Goal: Information Seeking & Learning: Learn about a topic

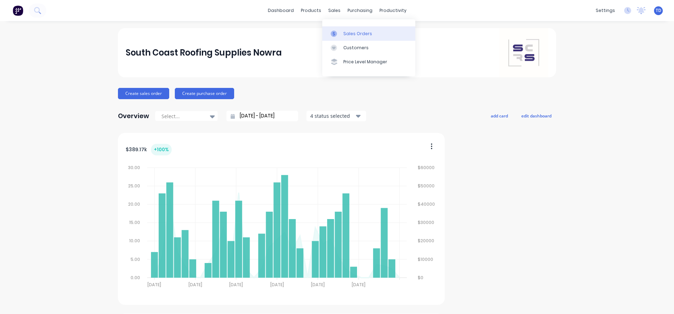
click at [343, 34] on div "Sales Orders" at bounding box center [357, 34] width 29 height 6
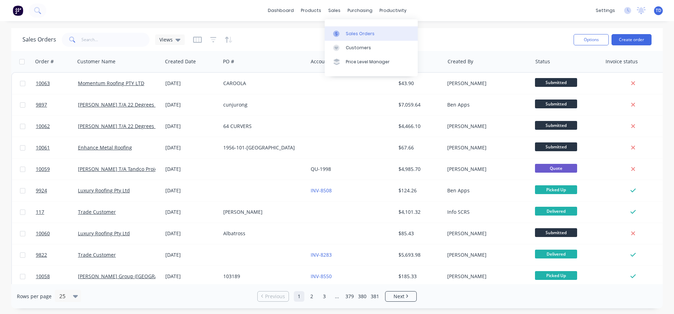
click at [356, 32] on div "Sales Orders" at bounding box center [360, 34] width 29 height 6
click at [427, 38] on div "Sales Orders Views" at bounding box center [295, 39] width 546 height 17
click at [212, 39] on icon "button" at bounding box center [213, 39] width 6 height 7
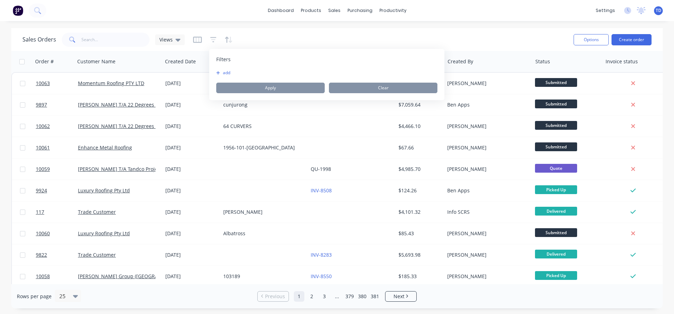
click at [218, 75] on button "add" at bounding box center [225, 73] width 18 height 6
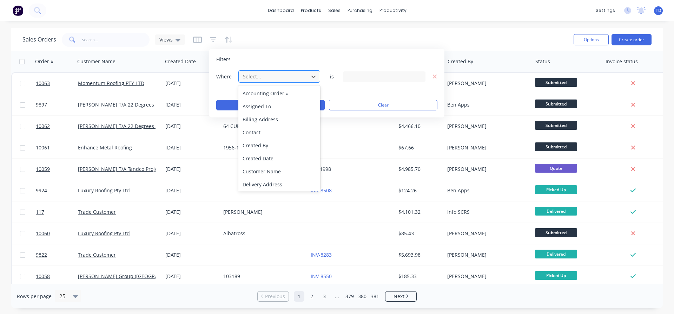
click at [292, 76] on div at bounding box center [273, 76] width 63 height 9
click at [270, 178] on div "Status" at bounding box center [279, 182] width 82 height 13
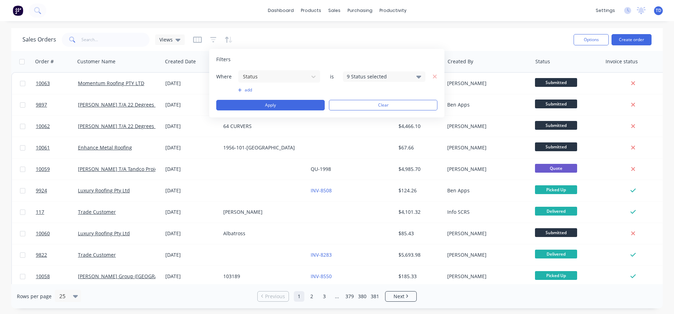
click at [383, 77] on div "9 Status selected" at bounding box center [379, 76] width 64 height 7
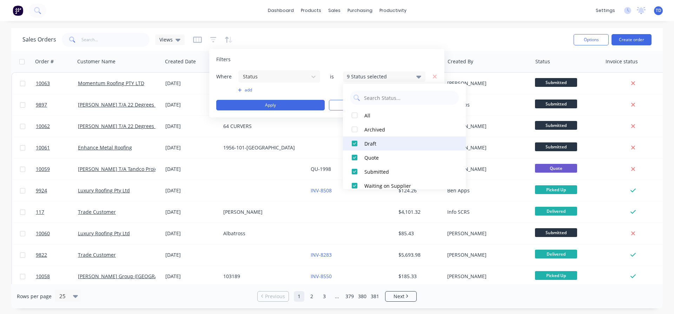
click at [354, 142] on div at bounding box center [355, 143] width 14 height 14
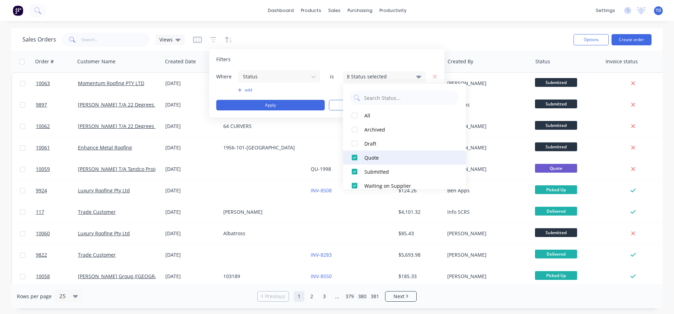
click at [351, 156] on div at bounding box center [355, 157] width 14 height 14
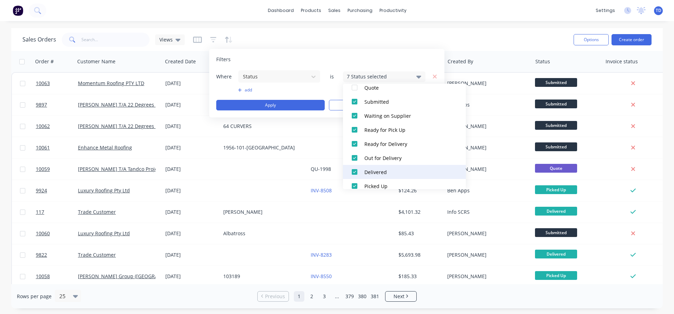
scroll to position [77, 0]
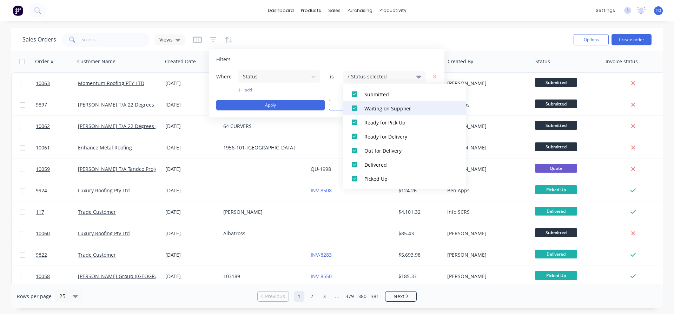
click at [355, 107] on div at bounding box center [355, 108] width 14 height 14
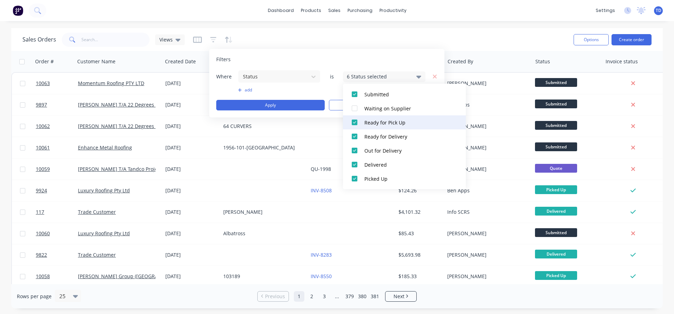
click at [354, 123] on div at bounding box center [355, 122] width 14 height 14
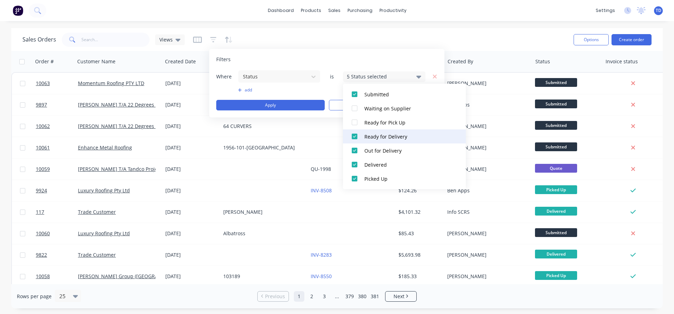
click at [354, 140] on div at bounding box center [355, 136] width 14 height 14
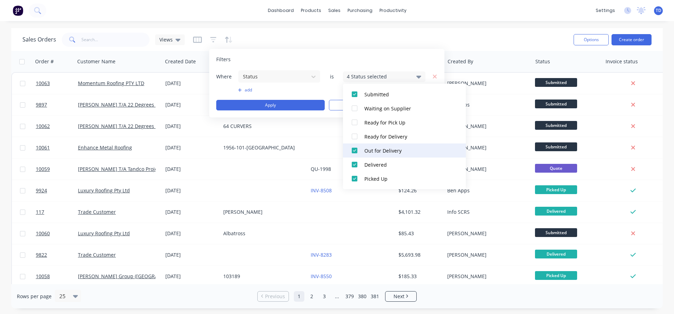
click at [355, 148] on div at bounding box center [355, 150] width 14 height 14
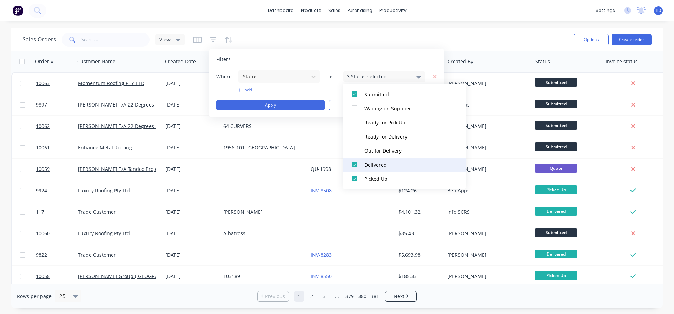
drag, startPoint x: 354, startPoint y: 160, endPoint x: 354, endPoint y: 174, distance: 14.4
click at [354, 161] on div at bounding box center [355, 164] width 14 height 14
click at [354, 178] on div at bounding box center [355, 178] width 14 height 14
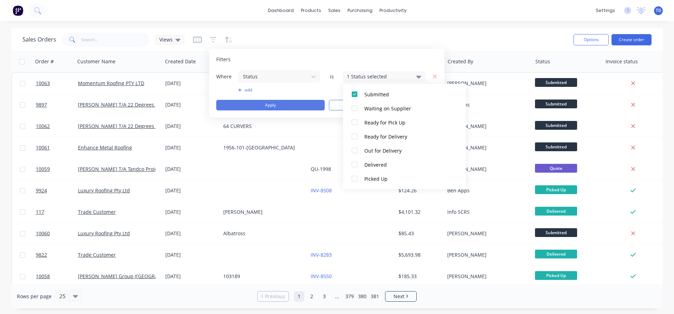
click at [296, 103] on button "Apply" at bounding box center [270, 105] width 108 height 11
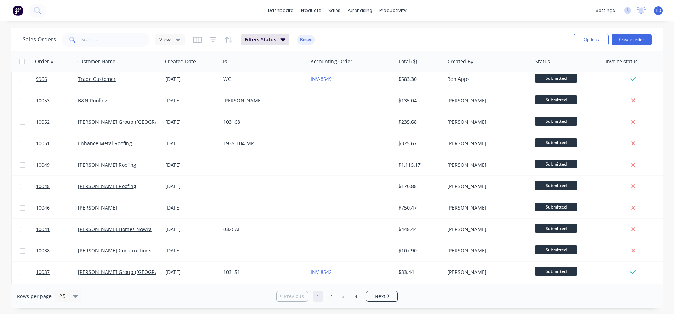
scroll to position [327, 0]
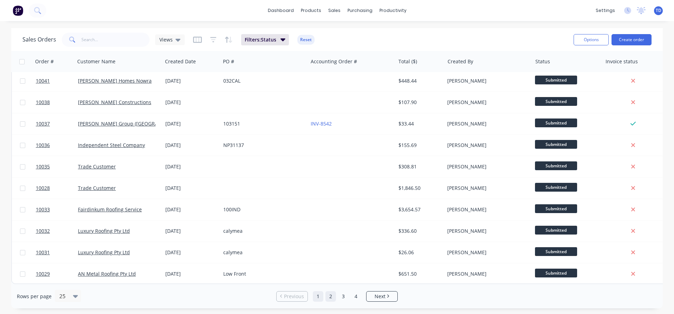
click at [332, 293] on link "2" at bounding box center [330, 296] width 11 height 11
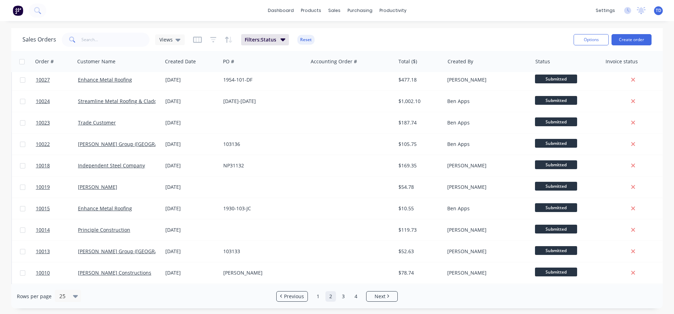
scroll to position [0, 0]
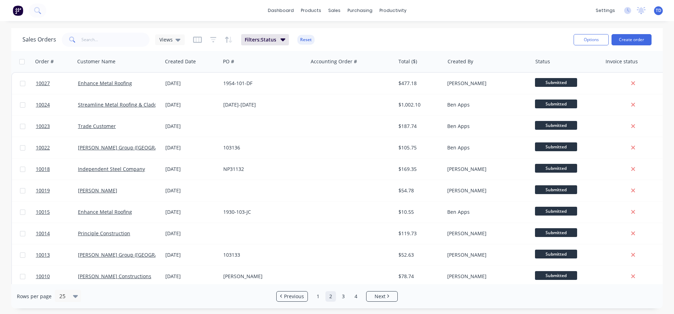
click at [332, 293] on link "2" at bounding box center [330, 296] width 11 height 11
click at [378, 295] on span "Next" at bounding box center [380, 295] width 11 height 7
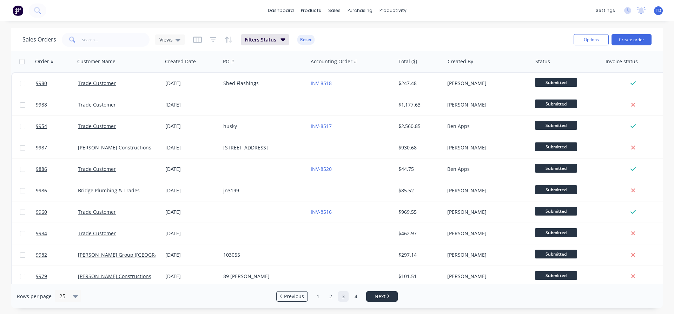
click at [378, 295] on span "Next" at bounding box center [380, 295] width 11 height 7
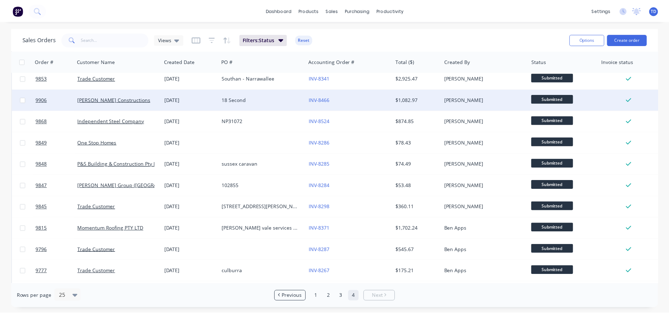
scroll to position [134, 0]
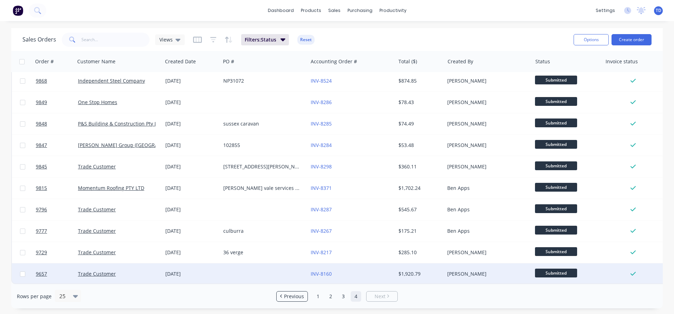
click at [118, 272] on div "Trade Customer" at bounding box center [117, 273] width 78 height 7
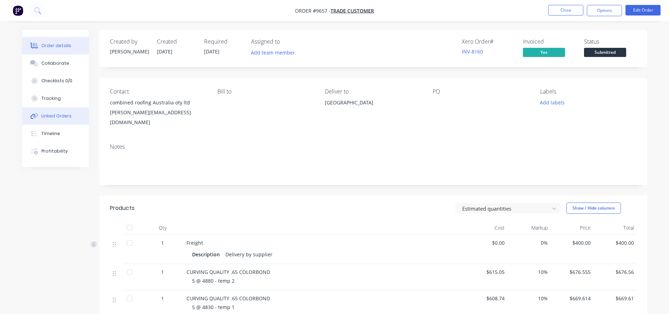
click at [60, 119] on button "Linked Orders" at bounding box center [55, 116] width 67 height 18
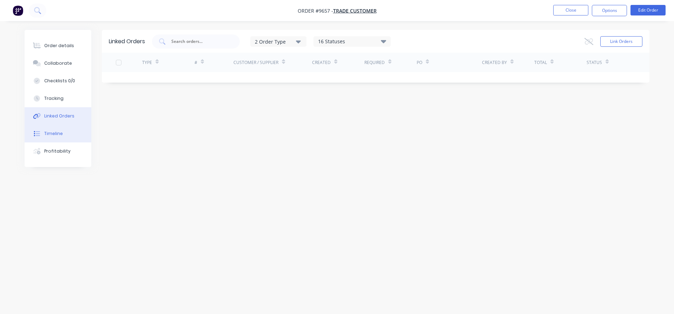
click at [58, 135] on div "Timeline" at bounding box center [53, 133] width 19 height 6
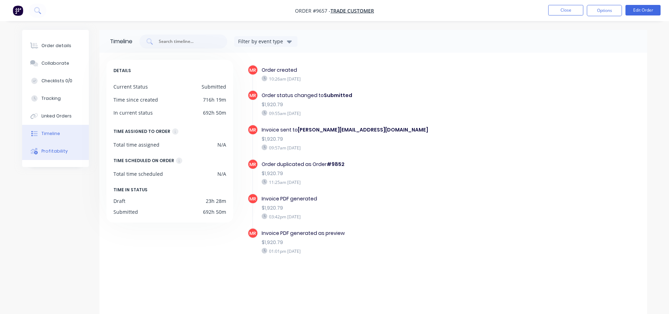
click at [59, 151] on div "Profitability" at bounding box center [54, 151] width 26 height 6
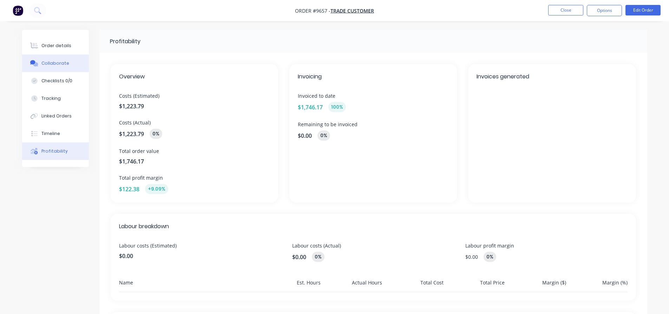
click at [62, 65] on div "Collaborate" at bounding box center [55, 63] width 28 height 6
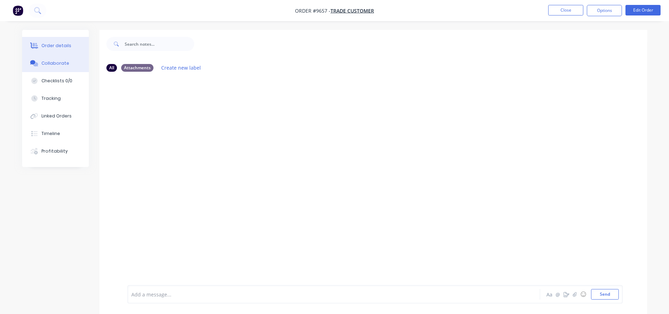
click at [61, 40] on button "Order details" at bounding box center [55, 46] width 67 height 18
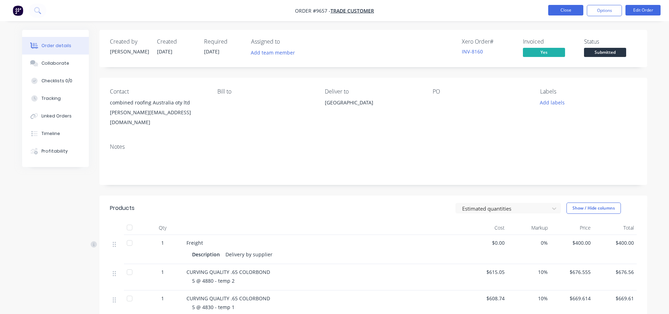
click at [558, 10] on button "Close" at bounding box center [565, 10] width 35 height 11
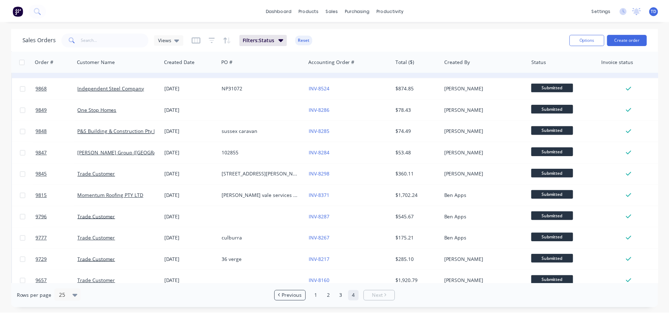
scroll to position [134, 0]
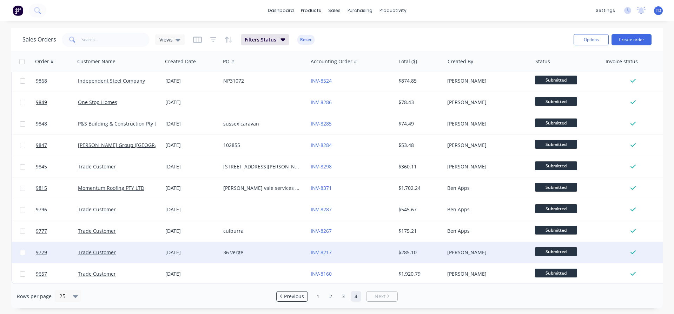
click at [265, 249] on div "36 verge" at bounding box center [262, 252] width 78 height 7
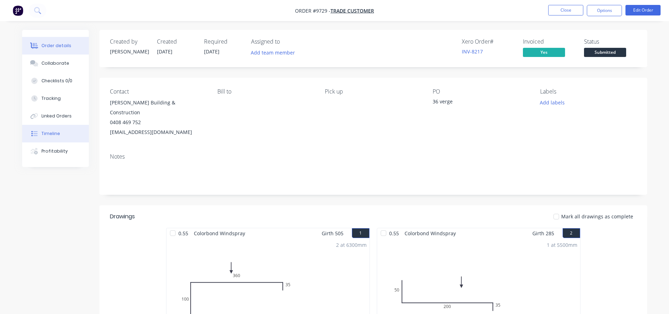
click at [60, 135] on button "Timeline" at bounding box center [55, 134] width 67 height 18
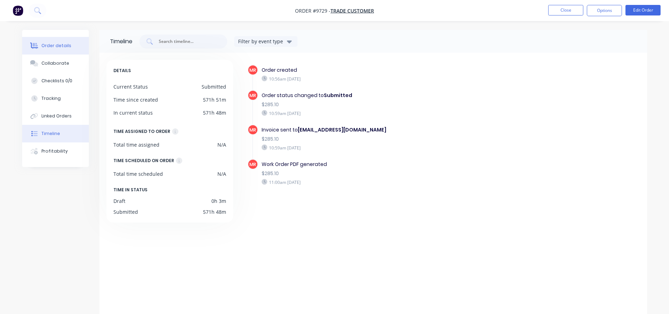
click at [57, 47] on div "Order details" at bounding box center [56, 45] width 30 height 6
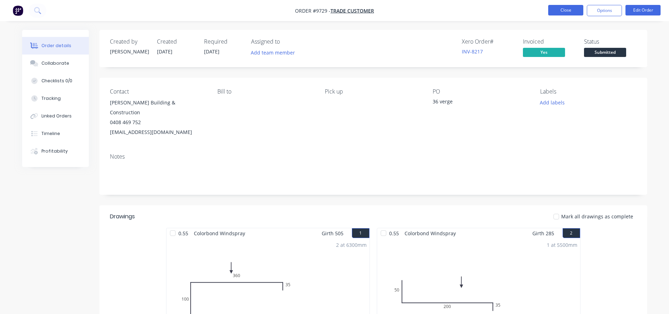
click at [559, 12] on button "Close" at bounding box center [565, 10] width 35 height 11
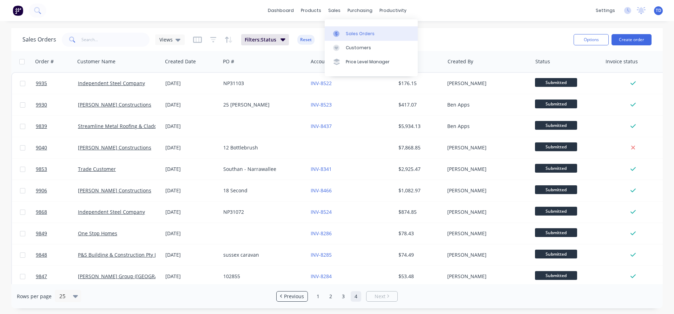
click at [347, 31] on div "Sales Orders" at bounding box center [360, 34] width 29 height 6
click at [318, 13] on div "products" at bounding box center [310, 10] width 27 height 11
click at [450, 35] on div "Sales Orders Views Filters: Status Reset" at bounding box center [295, 39] width 546 height 17
click at [302, 38] on button "Reset" at bounding box center [305, 40] width 17 height 10
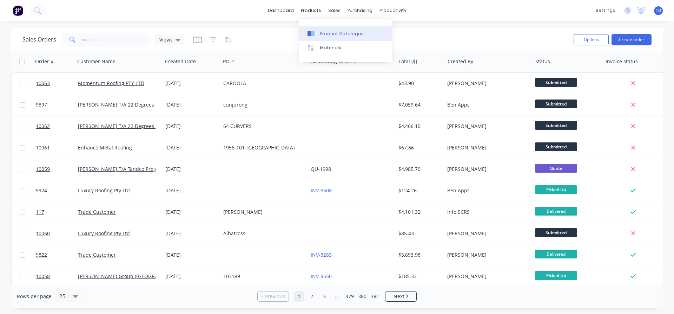
click at [324, 33] on div "Product Catalogue" at bounding box center [342, 34] width 44 height 6
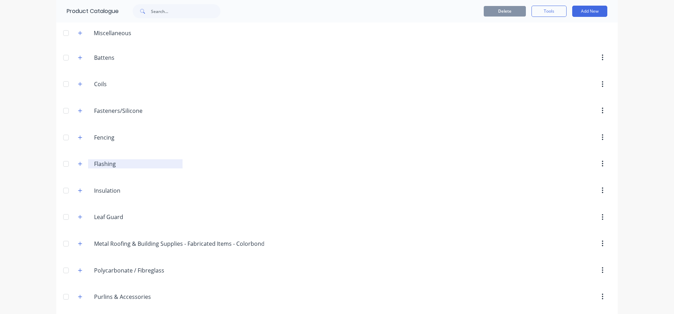
scroll to position [176, 0]
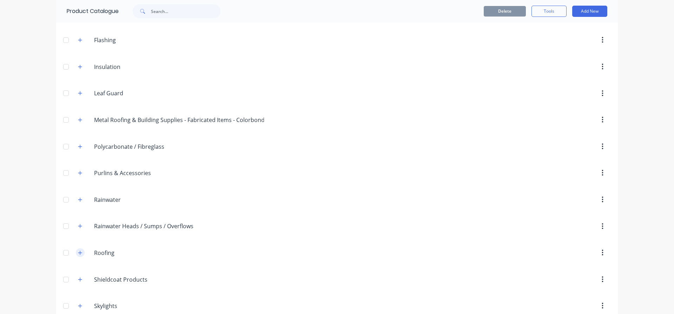
click at [78, 253] on icon "button" at bounding box center [80, 252] width 4 height 5
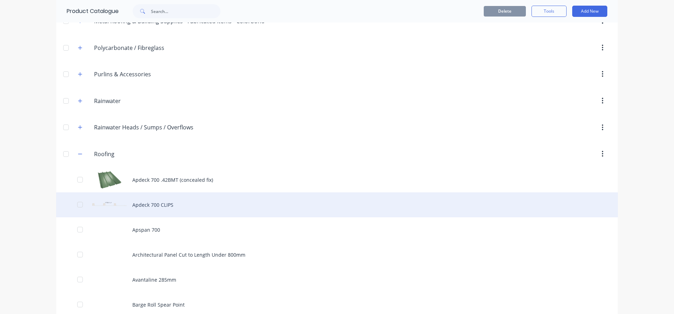
scroll to position [281, 0]
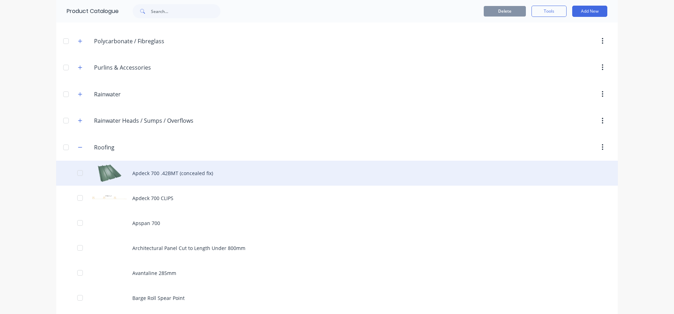
click at [143, 173] on div "Apdeck 700 .42BMT (concealed fix)" at bounding box center [337, 172] width 562 height 25
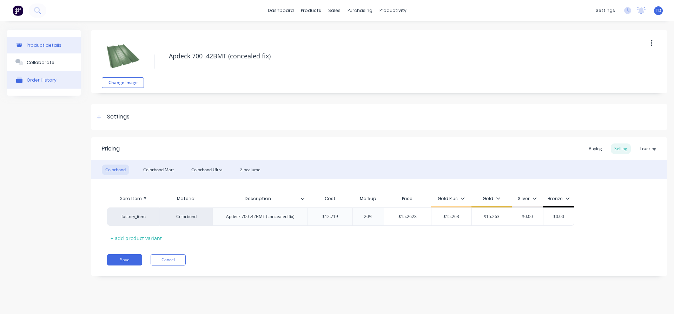
click at [43, 83] on button "Order History" at bounding box center [44, 80] width 74 height 18
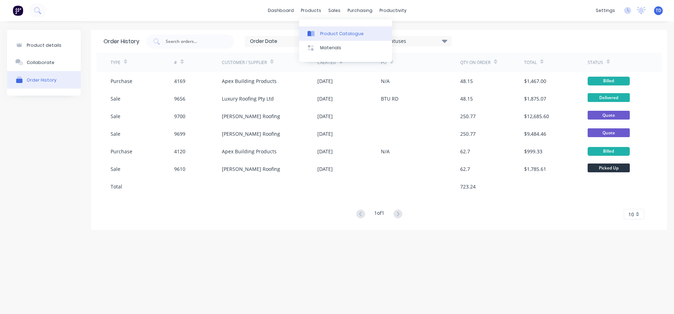
click at [324, 34] on div "Product Catalogue" at bounding box center [342, 34] width 44 height 6
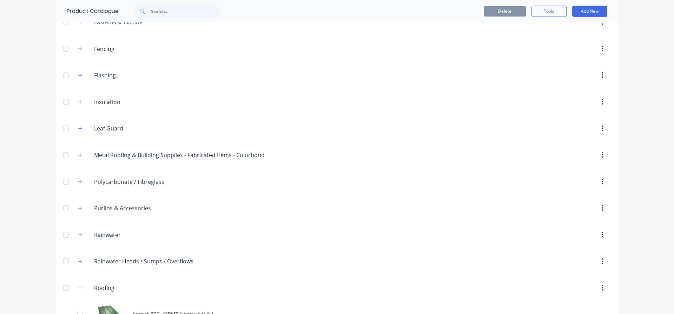
scroll to position [211, 0]
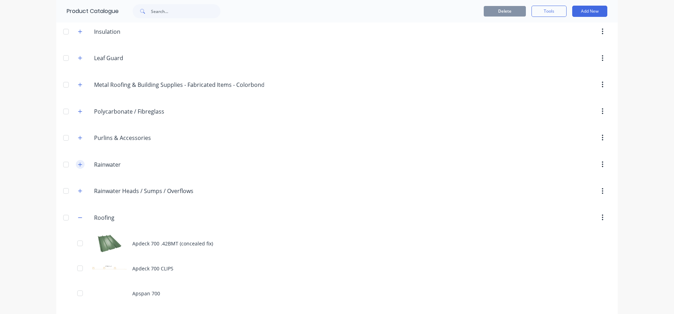
click at [78, 165] on icon "button" at bounding box center [80, 164] width 4 height 5
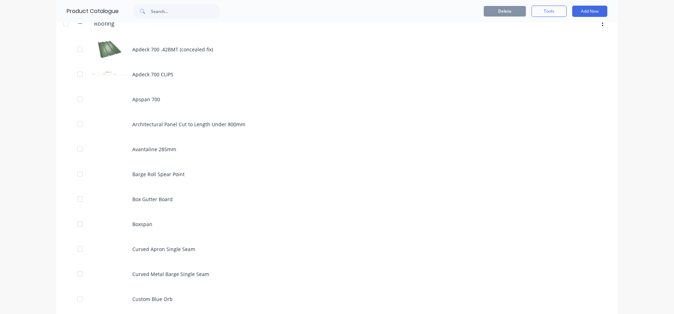
scroll to position [3076, 0]
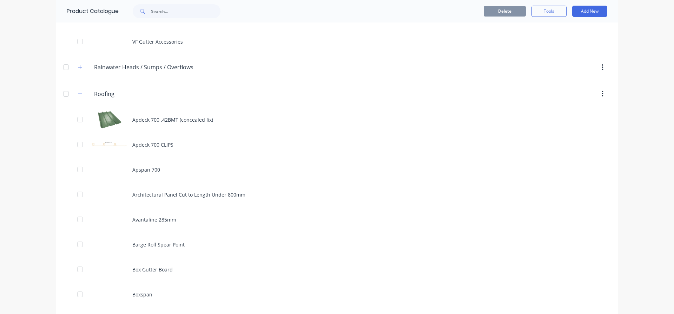
click at [83, 95] on div "Roofing Roofing" at bounding box center [127, 93] width 110 height 13
click at [80, 94] on button "button" at bounding box center [80, 93] width 9 height 9
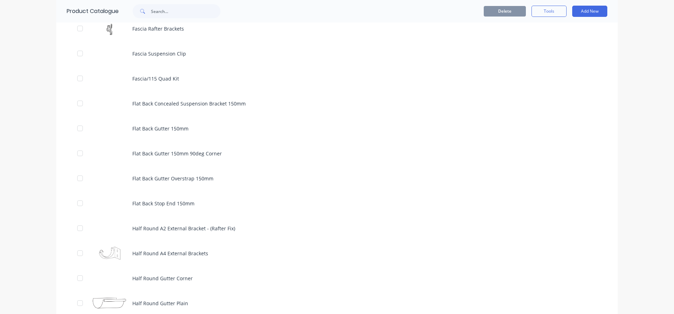
scroll to position [1508, 0]
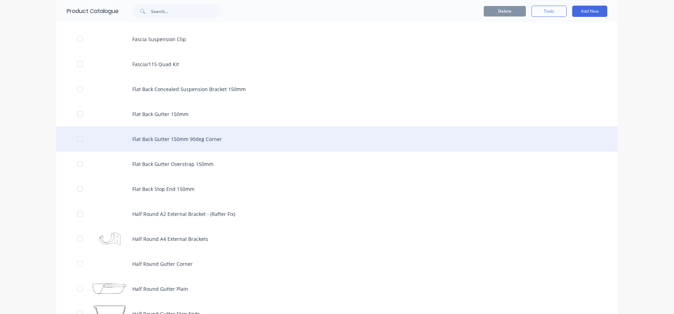
click at [159, 136] on div "Flat Back Gutter 150mm 90deg Corner" at bounding box center [337, 138] width 562 height 25
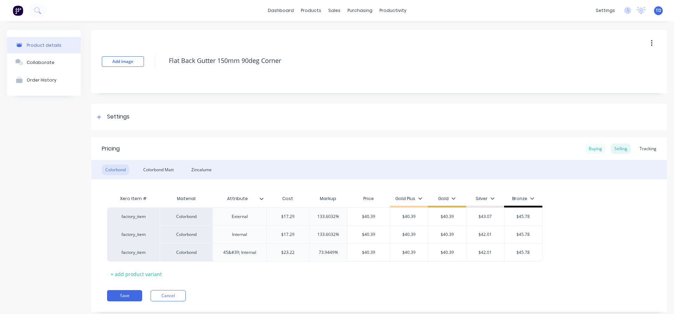
type textarea "x"
click at [593, 149] on div "Buying" at bounding box center [595, 148] width 20 height 11
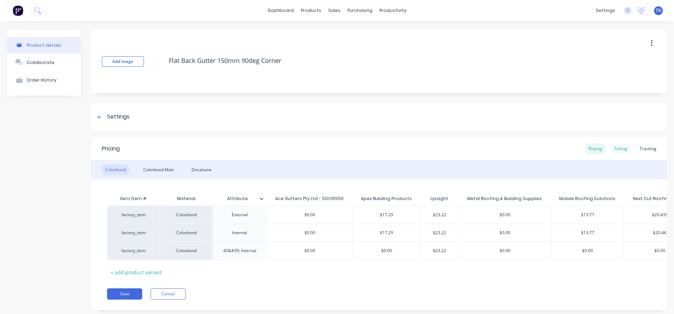
click at [613, 147] on div "Selling" at bounding box center [621, 148] width 20 height 11
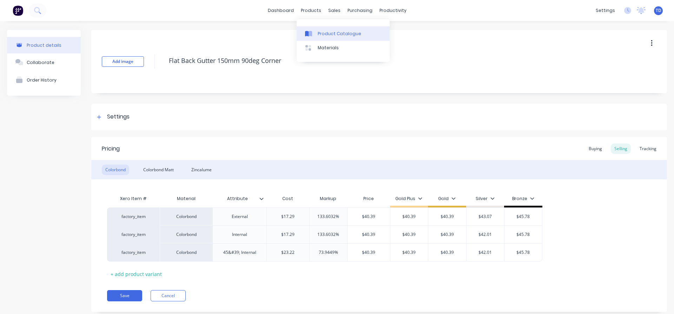
click at [317, 33] on link "Product Catalogue" at bounding box center [343, 33] width 93 height 14
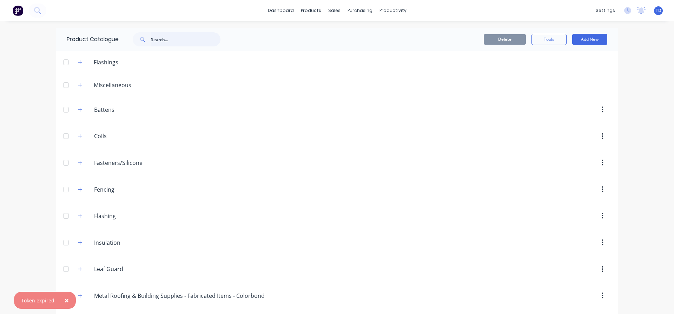
click at [183, 35] on input "text" at bounding box center [186, 39] width 70 height 14
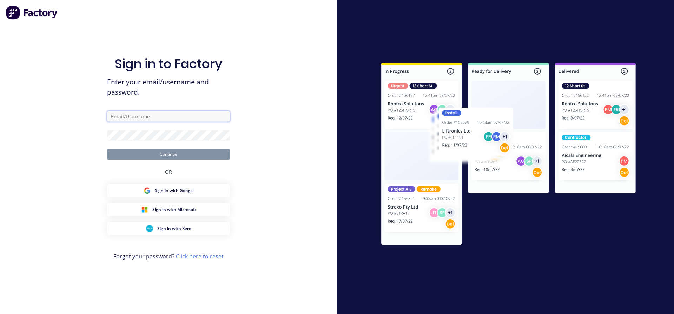
click at [125, 111] on input "text" at bounding box center [168, 116] width 123 height 11
type input "[EMAIL_ADDRESS][DOMAIN_NAME]"
click at [107, 149] on button "Continue" at bounding box center [168, 154] width 123 height 11
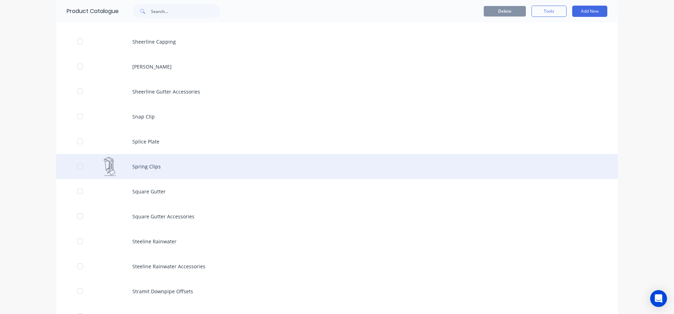
scroll to position [2633, 0]
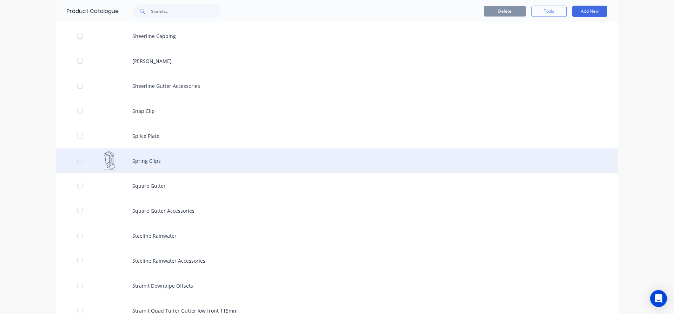
click at [132, 166] on div "Spring Clips" at bounding box center [337, 160] width 562 height 25
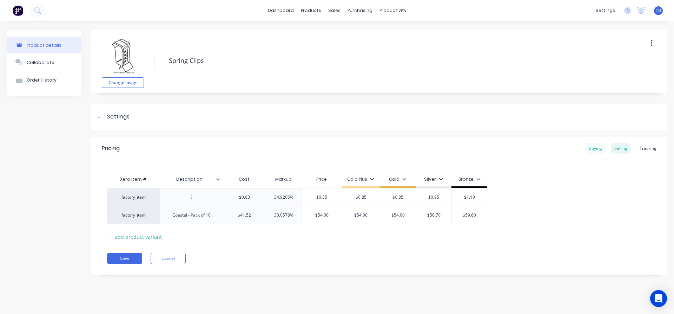
click at [593, 149] on div "Buying" at bounding box center [595, 148] width 20 height 11
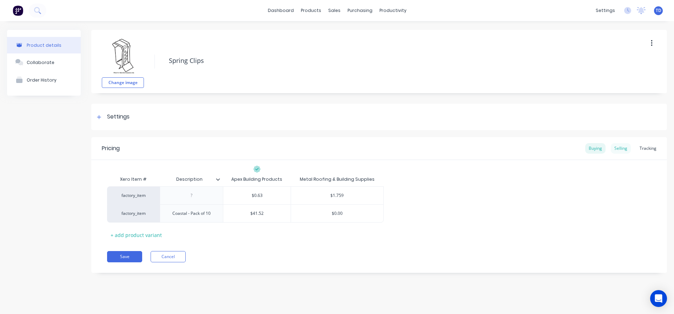
click at [625, 151] on div "Selling" at bounding box center [621, 148] width 20 height 11
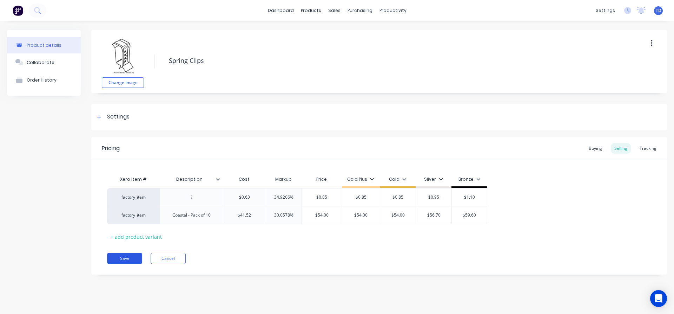
click at [121, 255] on button "Save" at bounding box center [124, 257] width 35 height 11
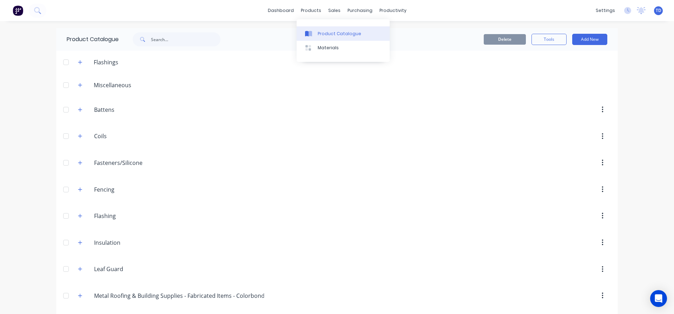
click at [328, 36] on div "Product Catalogue" at bounding box center [340, 34] width 44 height 6
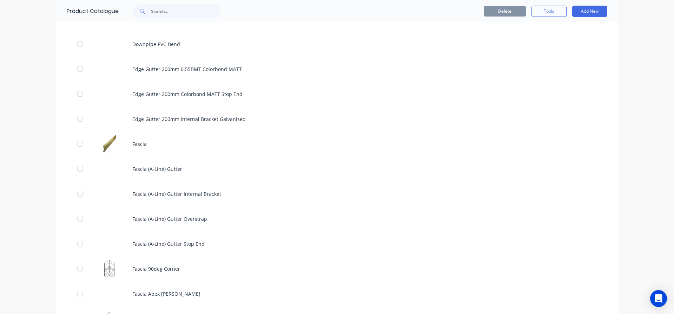
scroll to position [1124, 0]
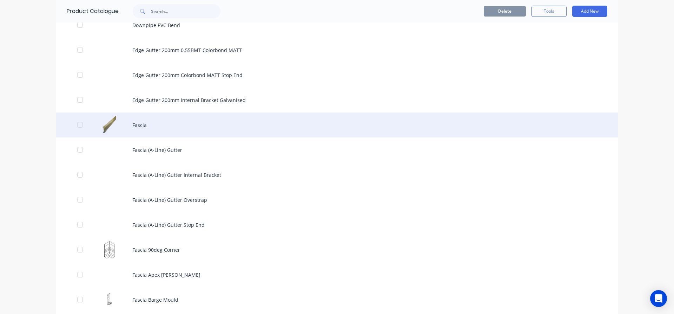
click at [143, 127] on div "Fascia" at bounding box center [337, 124] width 562 height 25
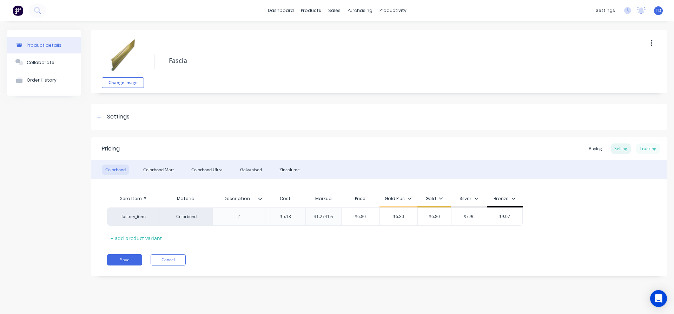
click at [645, 148] on div "Tracking" at bounding box center [648, 148] width 24 height 11
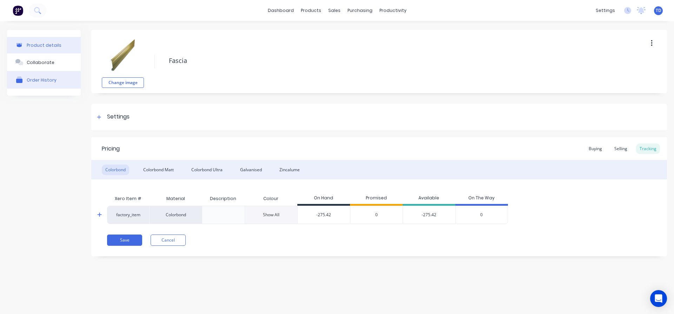
click at [37, 81] on div "Order History" at bounding box center [42, 79] width 30 height 5
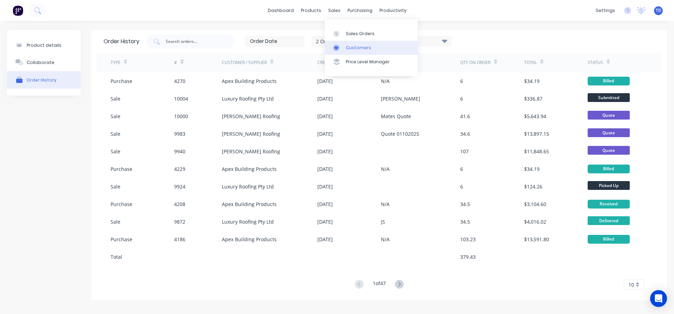
click at [347, 47] on div "Customers" at bounding box center [358, 48] width 25 height 6
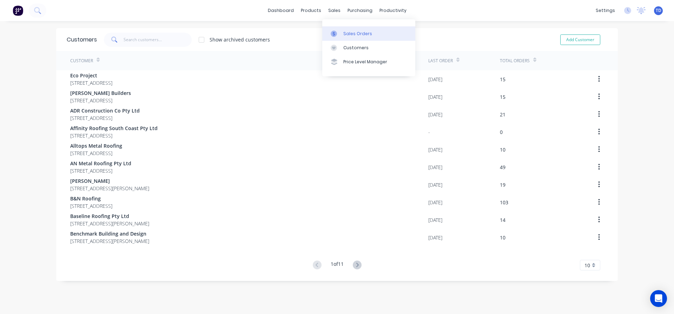
click at [341, 29] on link "Sales Orders" at bounding box center [368, 33] width 93 height 14
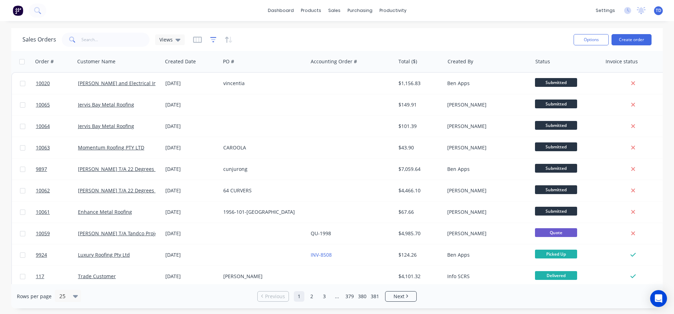
click at [212, 37] on icon "button" at bounding box center [213, 39] width 6 height 5
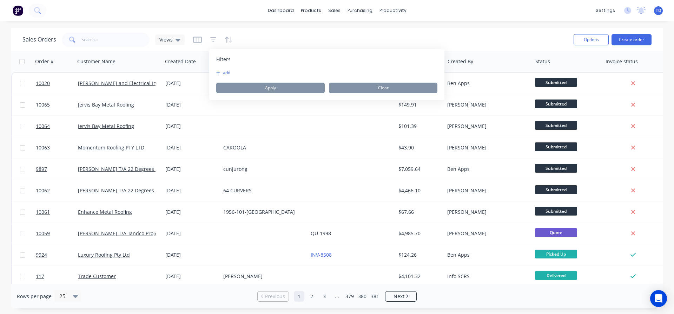
click at [219, 73] on icon "button" at bounding box center [218, 73] width 4 height 4
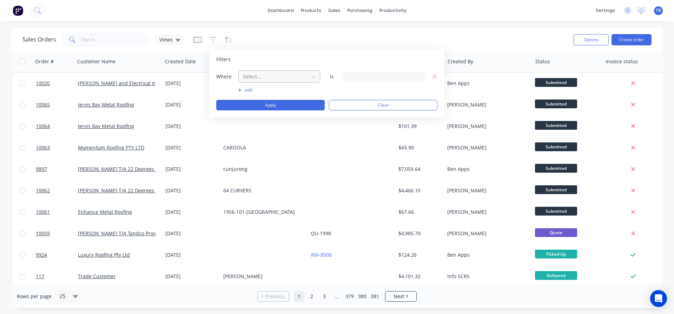
click at [277, 79] on div at bounding box center [273, 76] width 63 height 9
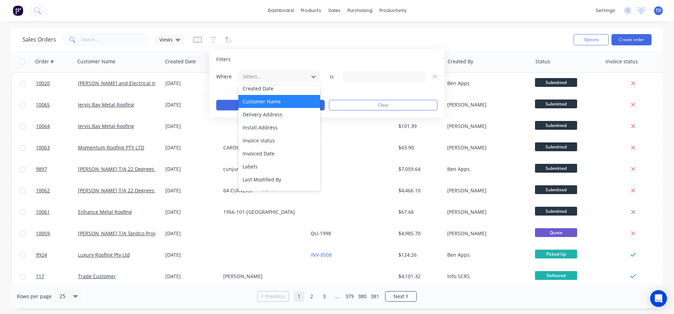
scroll to position [170, 0]
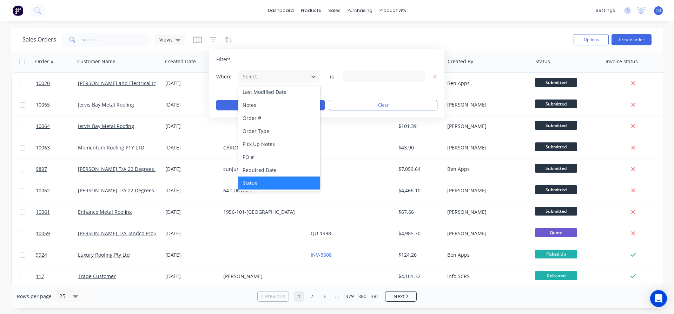
click at [264, 184] on div "Status" at bounding box center [279, 182] width 82 height 13
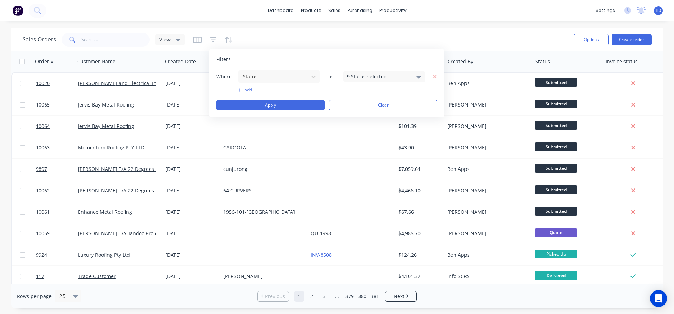
click at [359, 73] on div "9 Status selected" at bounding box center [379, 76] width 64 height 7
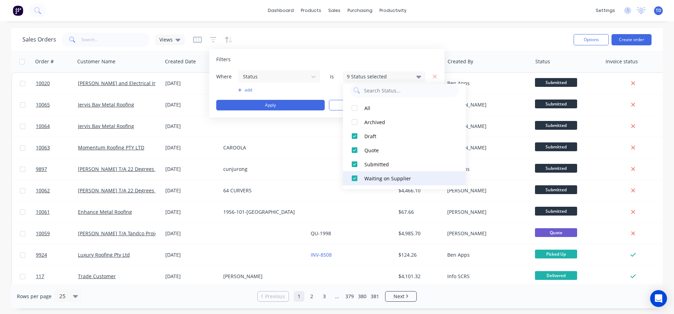
scroll to position [7, 0]
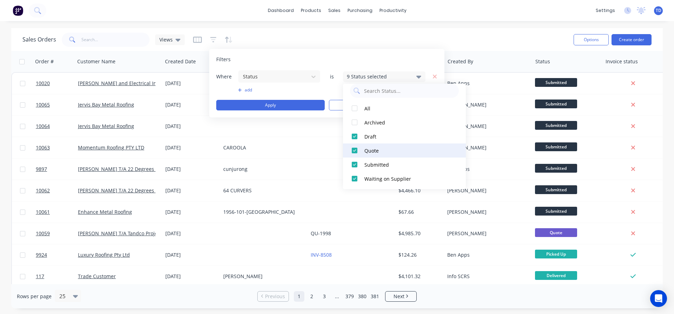
click at [357, 151] on div at bounding box center [355, 150] width 14 height 14
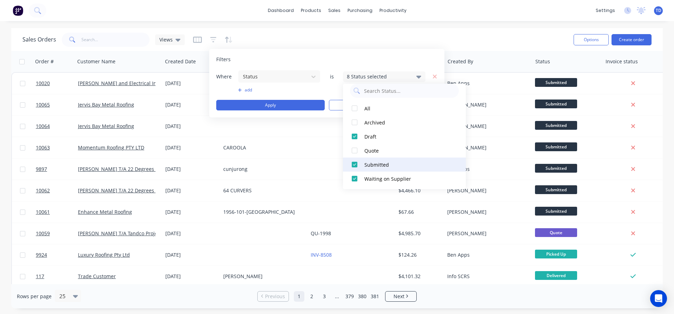
click at [355, 166] on div at bounding box center [355, 164] width 14 height 14
click at [357, 176] on div at bounding box center [355, 178] width 14 height 14
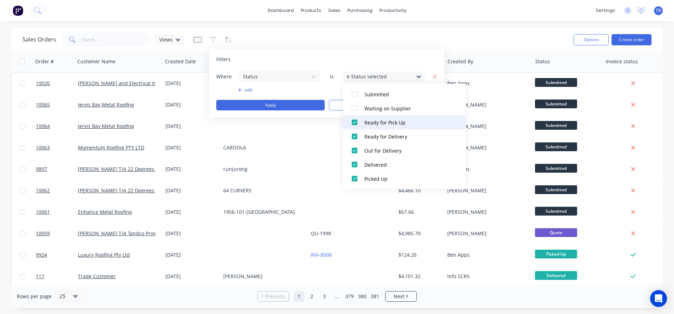
click at [351, 122] on div at bounding box center [355, 122] width 14 height 14
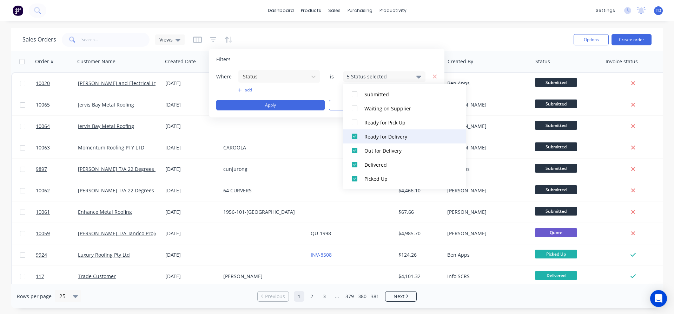
click at [356, 136] on div at bounding box center [355, 136] width 14 height 14
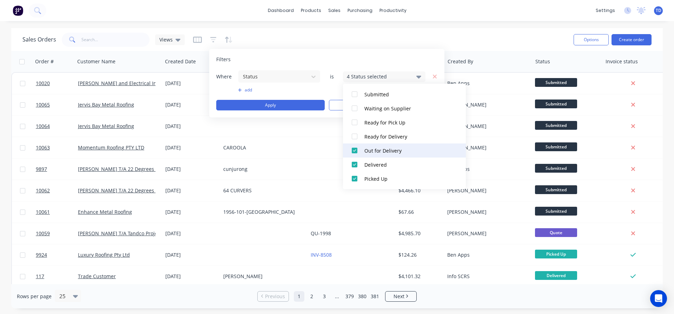
click at [354, 149] on div at bounding box center [355, 150] width 14 height 14
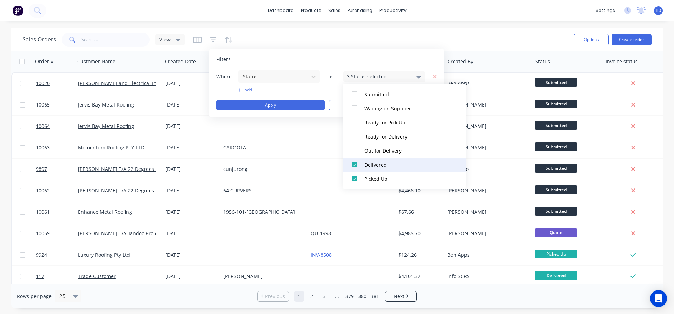
drag, startPoint x: 354, startPoint y: 161, endPoint x: 355, endPoint y: 171, distance: 9.9
click at [354, 162] on div at bounding box center [355, 164] width 14 height 14
click at [355, 177] on div at bounding box center [355, 178] width 14 height 14
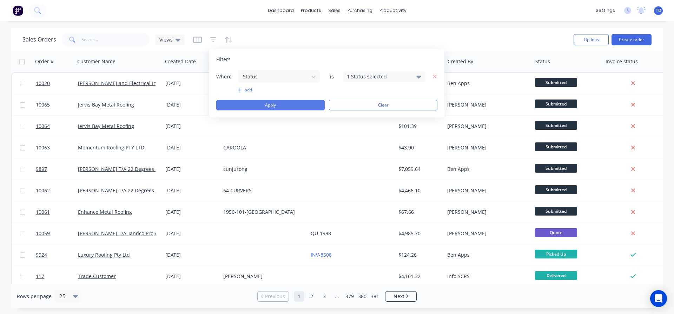
click at [302, 102] on button "Apply" at bounding box center [270, 105] width 108 height 11
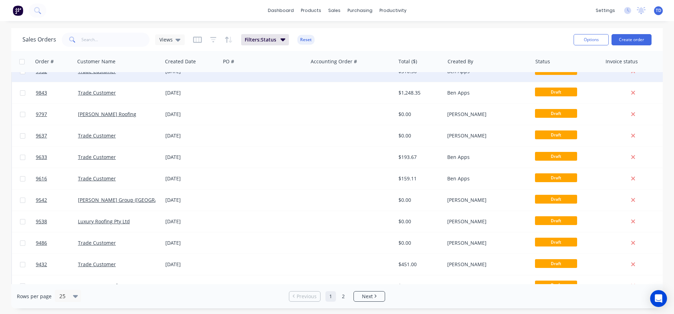
scroll to position [46, 0]
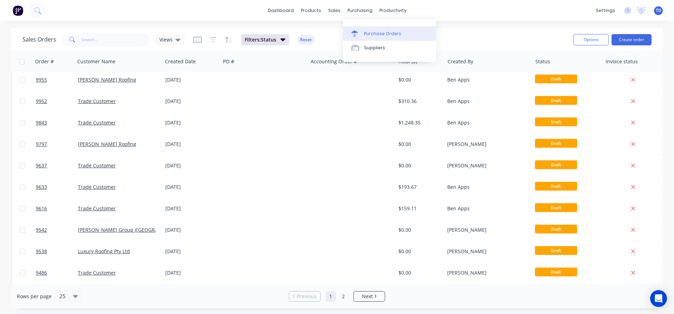
click at [369, 34] on div "Purchase Orders" at bounding box center [382, 34] width 37 height 6
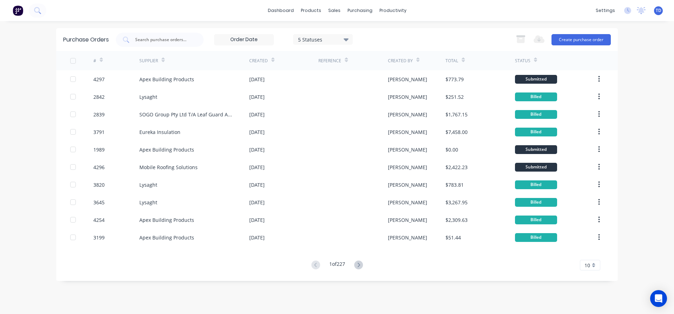
click at [325, 37] on div "5 Statuses" at bounding box center [323, 38] width 50 height 7
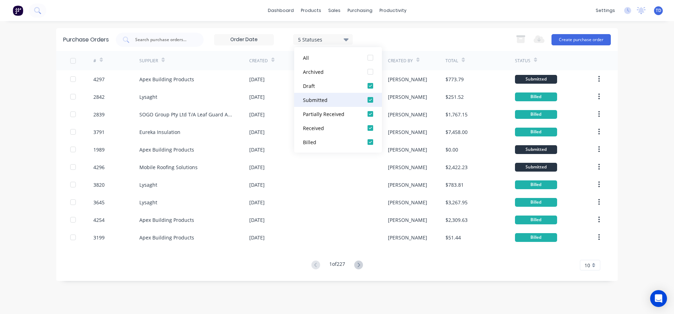
click at [371, 101] on div at bounding box center [370, 100] width 14 height 14
click at [372, 113] on div at bounding box center [370, 114] width 14 height 14
click at [370, 128] on div at bounding box center [370, 128] width 14 height 14
click at [369, 140] on div at bounding box center [370, 142] width 14 height 14
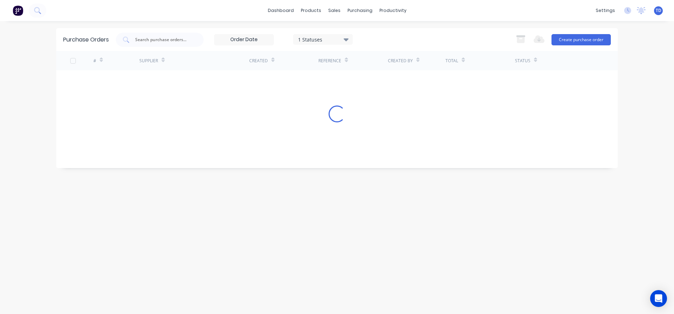
click at [399, 35] on div "1 Statuses 1 Statuses Export to Excel (XLSX) Create purchase order" at bounding box center [363, 40] width 495 height 14
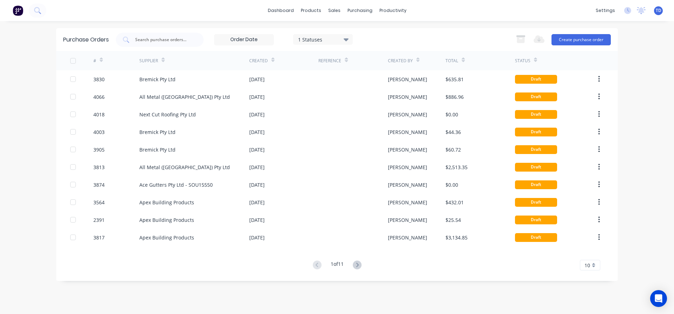
click at [271, 57] on icon at bounding box center [272, 59] width 3 height 5
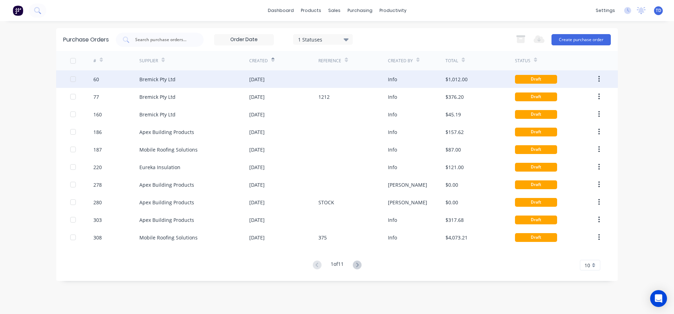
click at [297, 78] on div "[DATE]" at bounding box center [283, 79] width 69 height 18
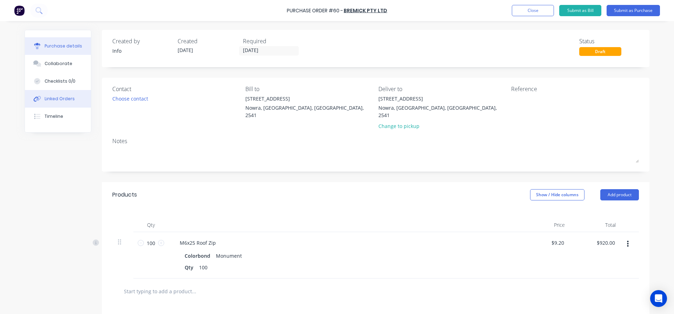
click at [65, 97] on div "Linked Orders" at bounding box center [60, 98] width 30 height 6
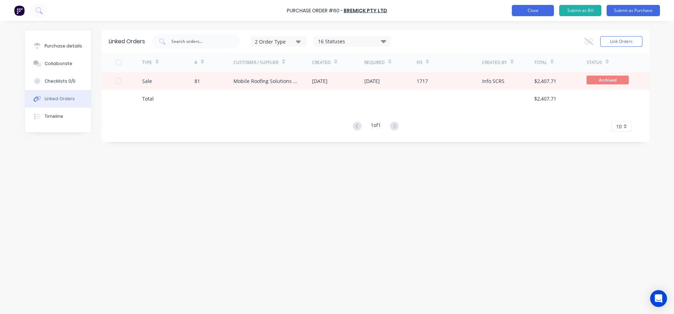
click at [518, 14] on button "Close" at bounding box center [533, 10] width 42 height 11
click at [58, 99] on div "Linked Orders" at bounding box center [60, 98] width 30 height 6
click at [67, 49] on button "Purchase details" at bounding box center [58, 46] width 66 height 18
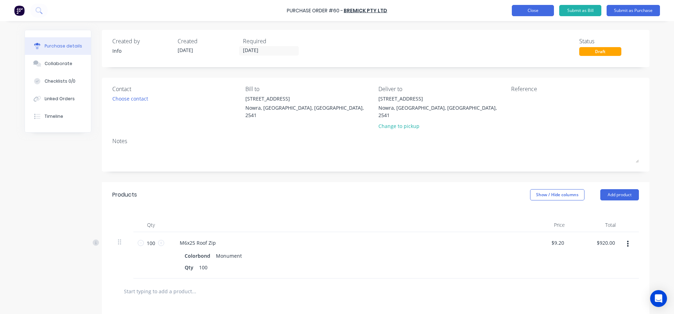
click at [540, 12] on button "Close" at bounding box center [533, 10] width 42 height 11
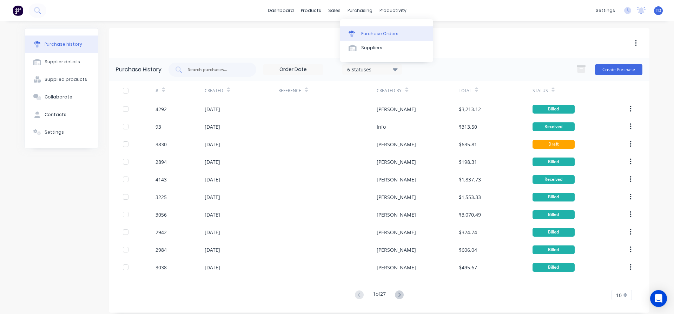
click at [373, 37] on div "Purchase Orders" at bounding box center [379, 34] width 37 height 6
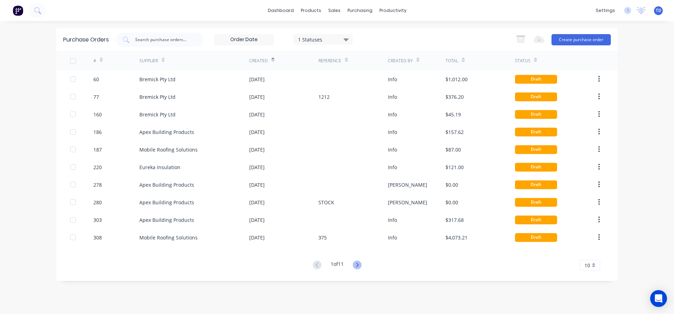
click at [359, 267] on icon at bounding box center [357, 264] width 9 height 9
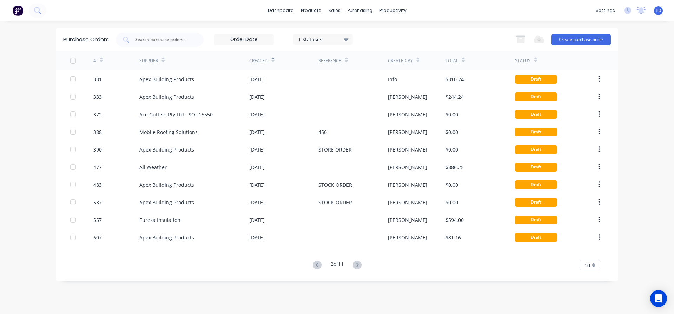
click at [359, 267] on icon at bounding box center [357, 264] width 9 height 9
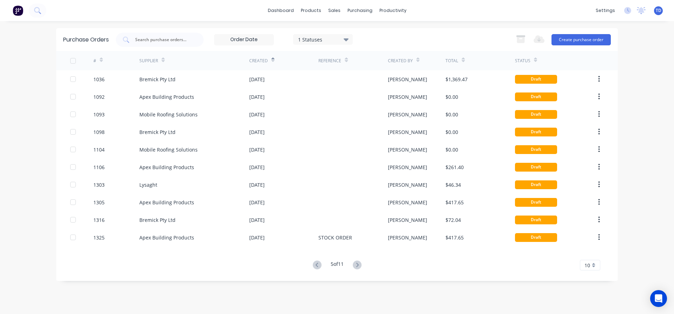
click at [359, 267] on icon at bounding box center [357, 264] width 9 height 9
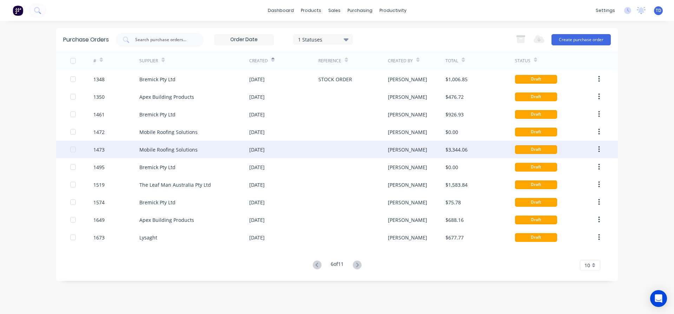
click at [392, 151] on div "[PERSON_NAME]" at bounding box center [407, 149] width 39 height 7
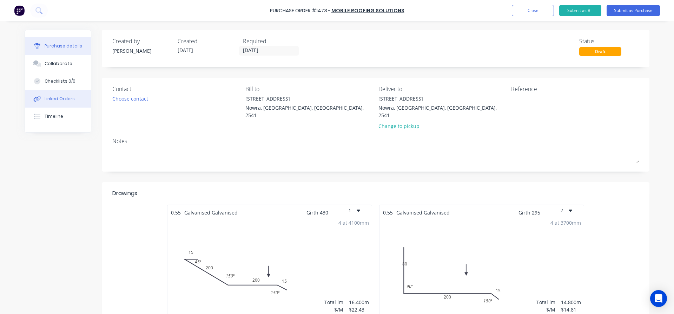
click at [59, 94] on button "Linked Orders" at bounding box center [58, 99] width 66 height 18
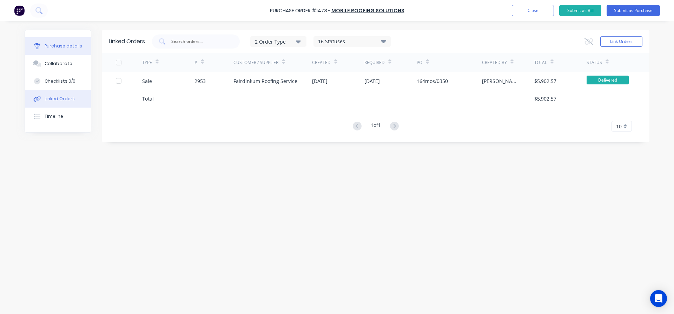
click at [67, 48] on div "Purchase details" at bounding box center [64, 46] width 38 height 6
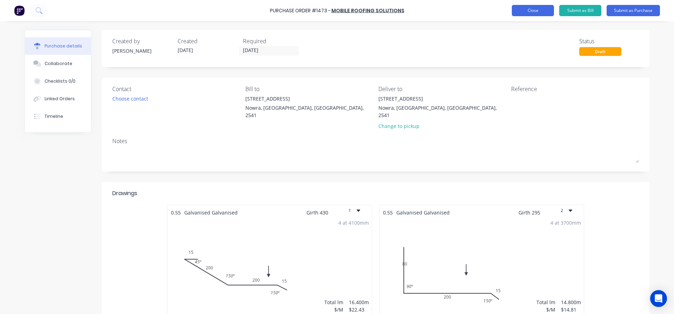
click at [528, 13] on button "Close" at bounding box center [533, 10] width 42 height 11
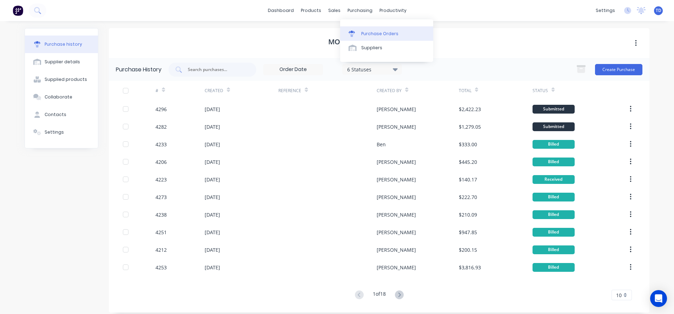
click at [365, 31] on div "Purchase Orders" at bounding box center [379, 34] width 37 height 6
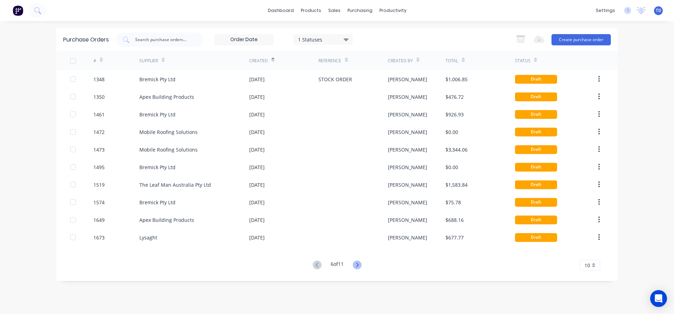
click at [360, 264] on icon at bounding box center [357, 264] width 9 height 9
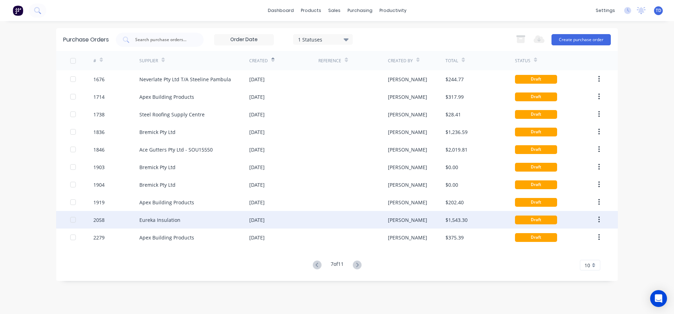
click at [338, 222] on div at bounding box center [352, 220] width 69 height 18
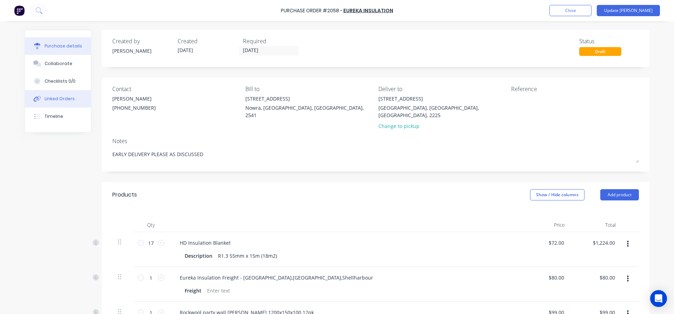
click at [52, 97] on div "Linked Orders" at bounding box center [60, 98] width 30 height 6
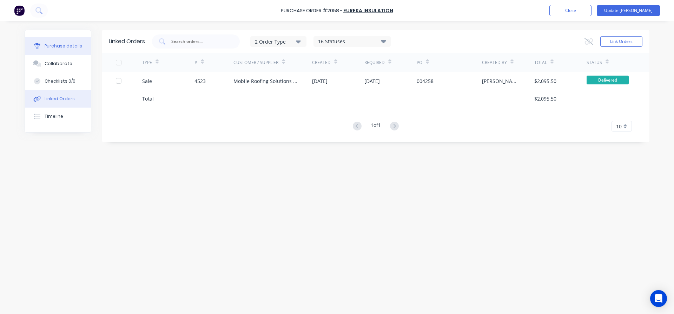
click at [70, 46] on div "Purchase details" at bounding box center [64, 46] width 38 height 6
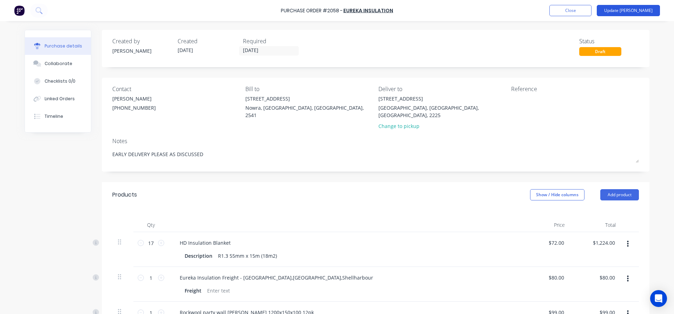
click at [635, 10] on button "Update [PERSON_NAME]" at bounding box center [628, 10] width 63 height 11
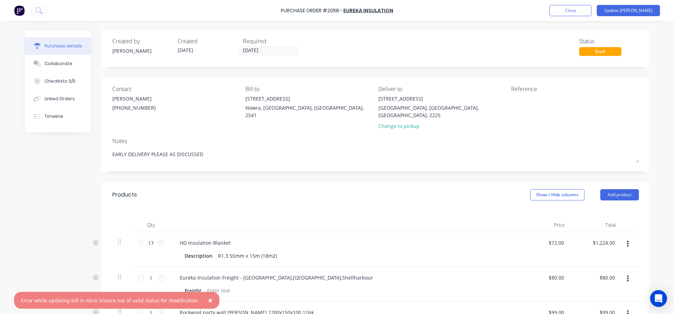
click at [208, 301] on span "×" at bounding box center [210, 300] width 4 height 10
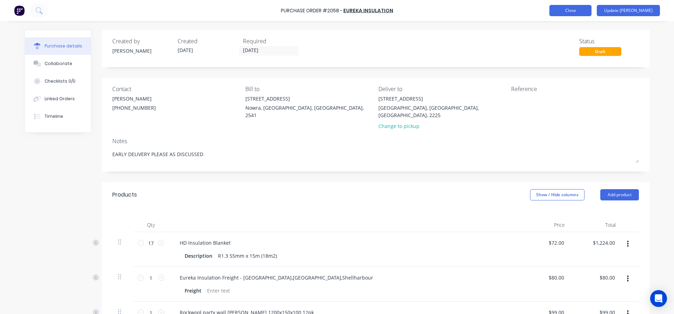
click at [592, 13] on button "Close" at bounding box center [570, 10] width 42 height 11
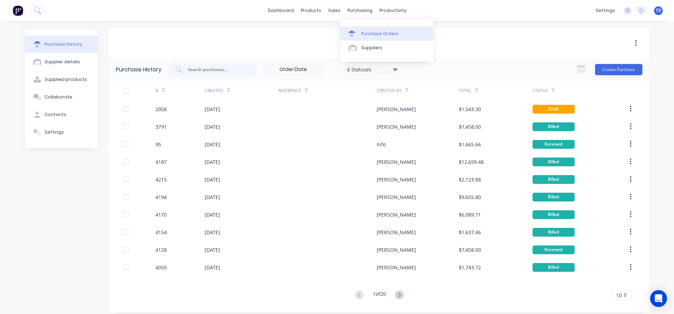
click at [371, 34] on div "Purchase Orders" at bounding box center [379, 34] width 37 height 6
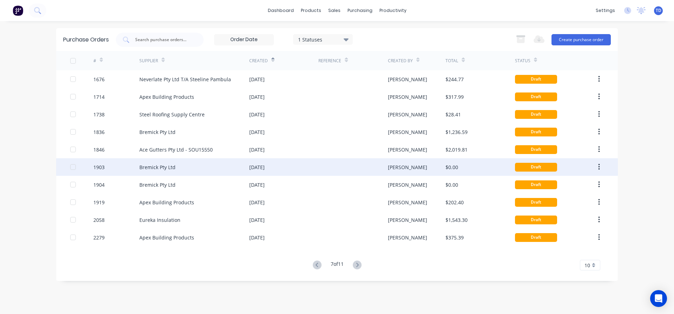
click at [278, 169] on div "[DATE]" at bounding box center [283, 167] width 69 height 18
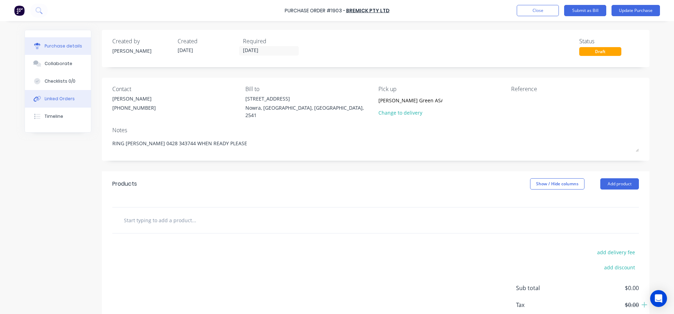
click at [64, 99] on div "Linked Orders" at bounding box center [60, 98] width 30 height 6
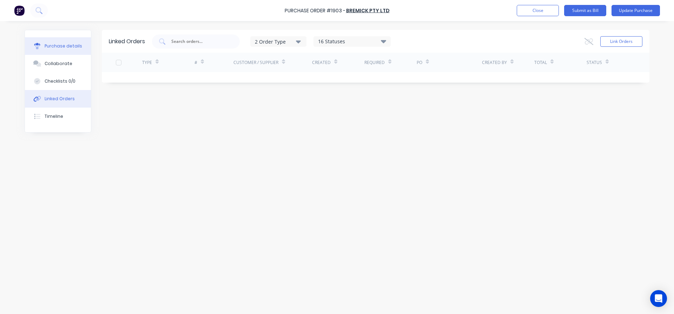
click at [55, 46] on div "Purchase details" at bounding box center [64, 46] width 38 height 6
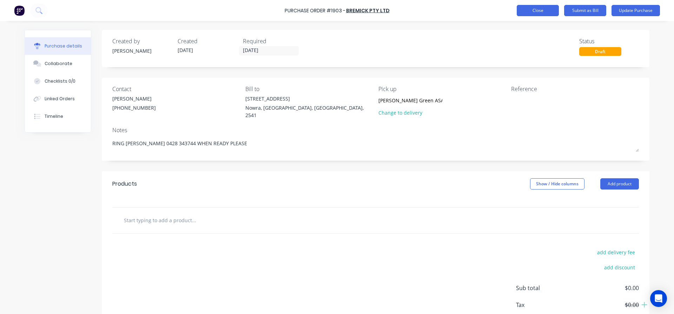
click at [529, 12] on button "Close" at bounding box center [538, 10] width 42 height 11
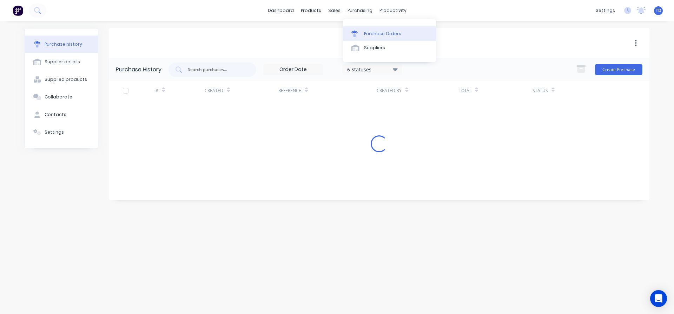
click at [372, 31] on div "Purchase Orders" at bounding box center [382, 34] width 37 height 6
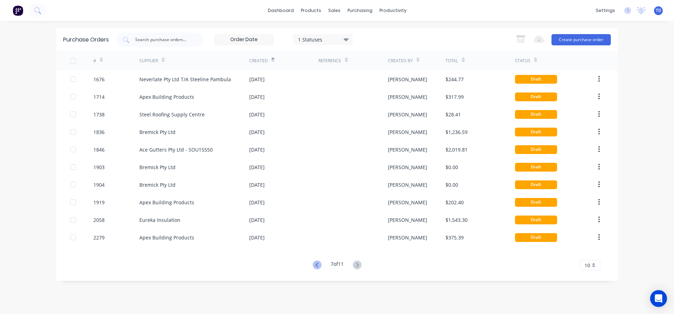
click at [315, 264] on icon at bounding box center [316, 264] width 2 height 4
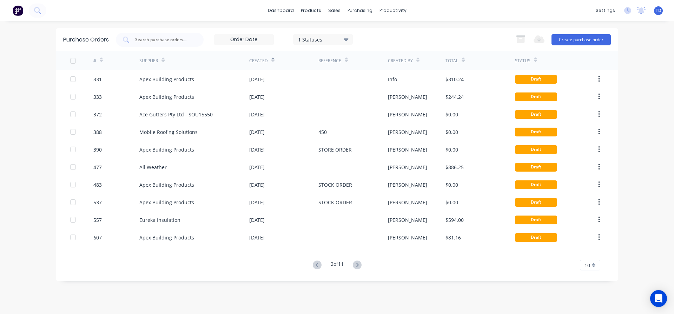
click at [315, 264] on icon at bounding box center [316, 264] width 2 height 4
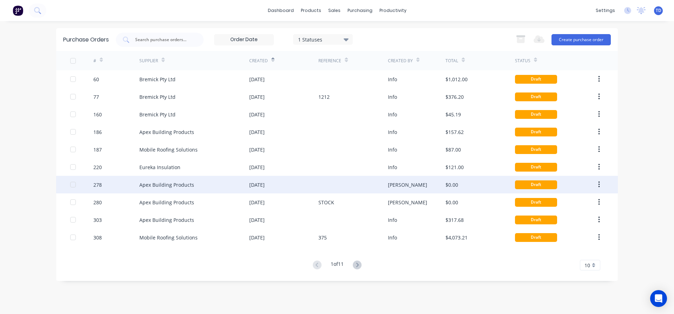
click at [310, 185] on div "[DATE]" at bounding box center [283, 185] width 69 height 18
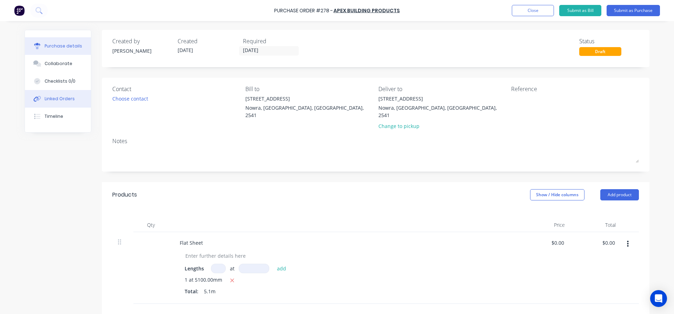
click at [56, 100] on div "Linked Orders" at bounding box center [60, 98] width 30 height 6
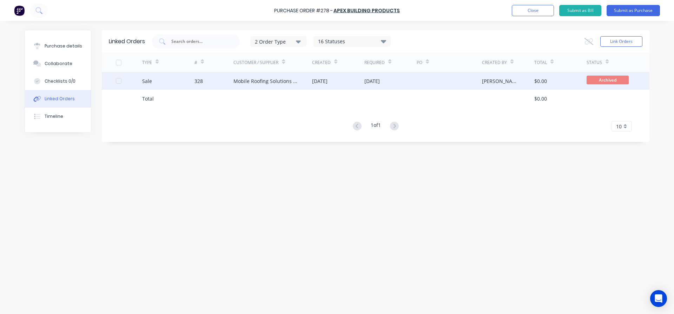
click at [246, 83] on div "Mobile Roofing Solutions Pty Ltd" at bounding box center [265, 80] width 65 height 7
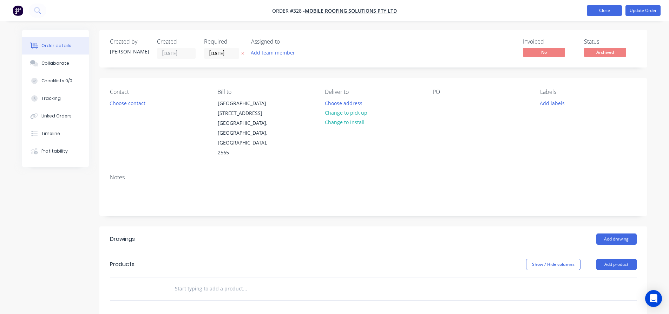
click at [596, 15] on button "Close" at bounding box center [604, 10] width 35 height 11
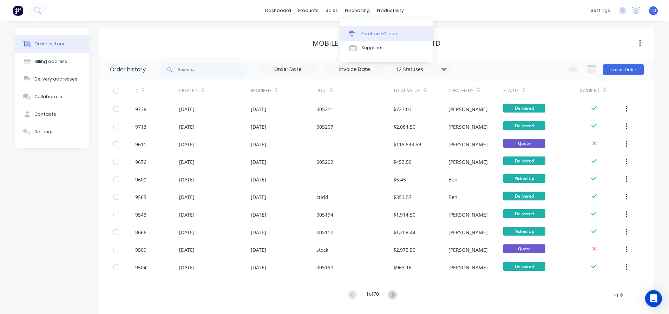
click at [360, 33] on link "Purchase Orders" at bounding box center [386, 33] width 93 height 14
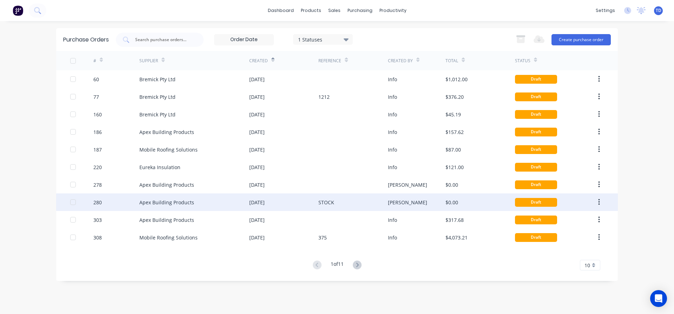
click at [321, 201] on div "STOCK" at bounding box center [326, 201] width 16 height 7
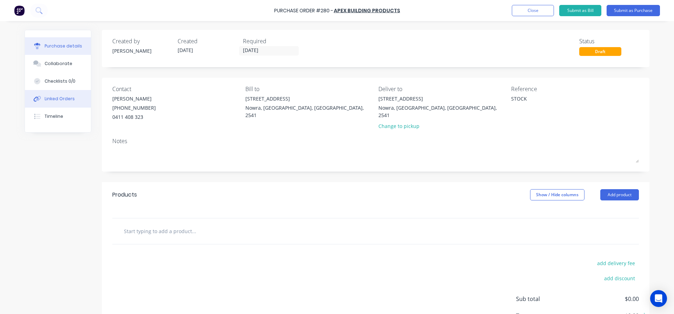
click at [64, 97] on div "Linked Orders" at bounding box center [60, 98] width 30 height 6
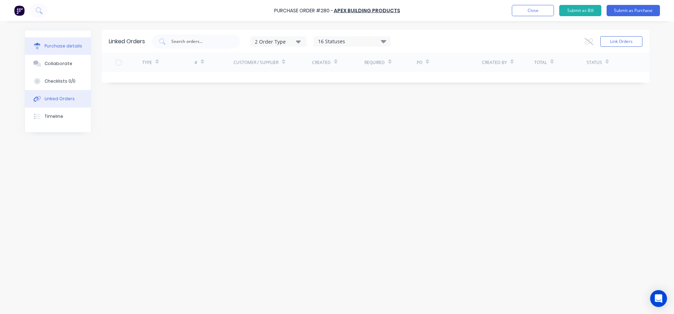
click at [54, 46] on div "Purchase details" at bounding box center [64, 46] width 38 height 6
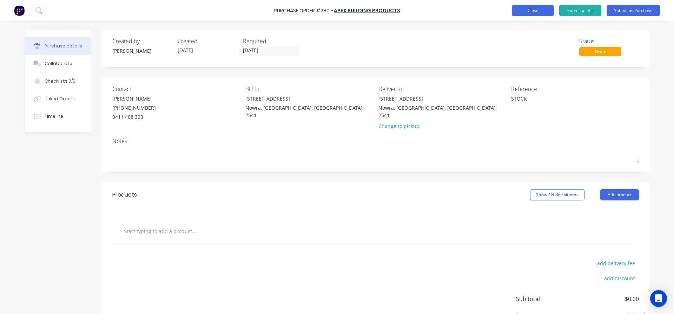
type textarea "x"
click at [522, 8] on button "Close" at bounding box center [533, 10] width 42 height 11
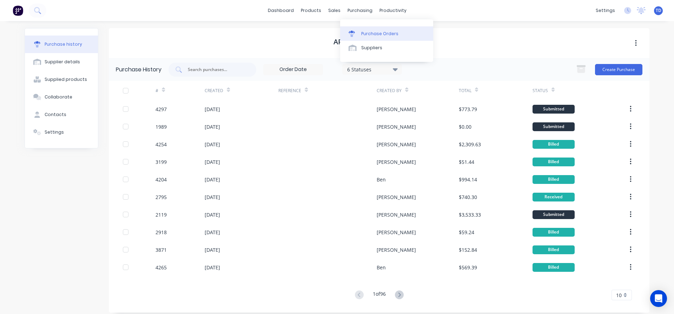
click at [362, 31] on div "Purchase Orders" at bounding box center [379, 34] width 37 height 6
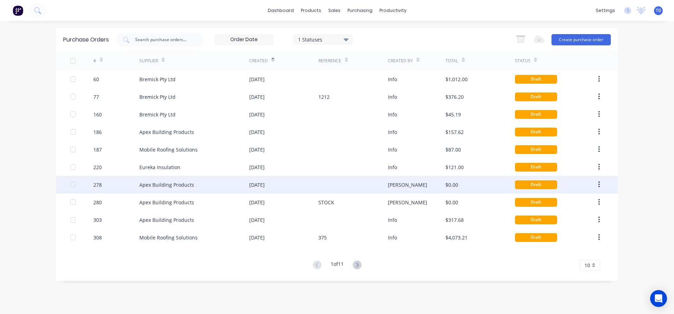
click at [598, 184] on icon "button" at bounding box center [599, 184] width 2 height 8
click at [574, 199] on div "Archive" at bounding box center [574, 203] width 54 height 10
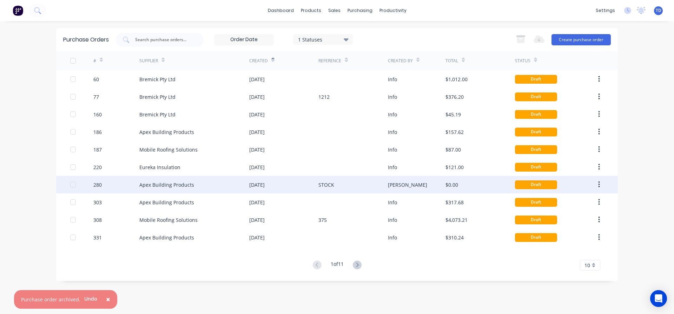
click at [595, 185] on button "button" at bounding box center [599, 184] width 17 height 13
click at [572, 203] on div "Archive" at bounding box center [574, 203] width 54 height 10
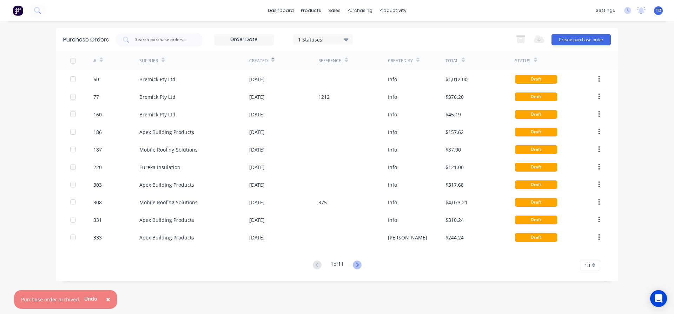
click at [358, 264] on icon at bounding box center [357, 264] width 9 height 9
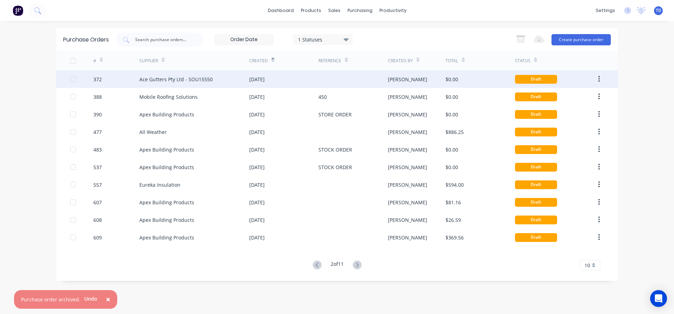
click at [397, 79] on div "[PERSON_NAME]" at bounding box center [407, 78] width 39 height 7
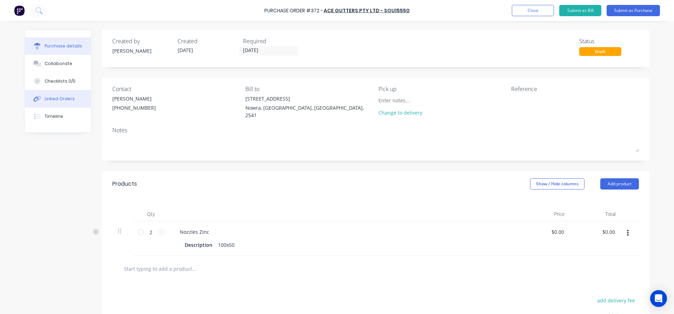
click at [58, 100] on div "Linked Orders" at bounding box center [60, 98] width 30 height 6
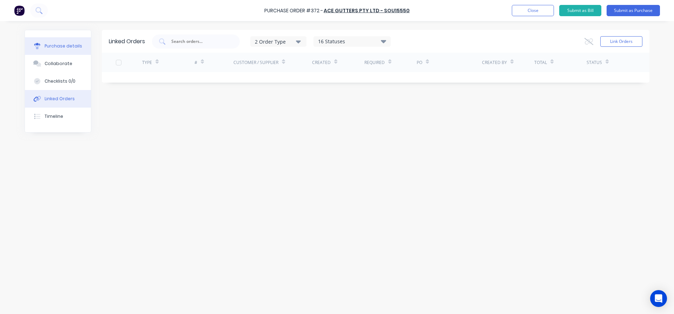
click at [68, 46] on div "Purchase details" at bounding box center [64, 46] width 38 height 6
